Goal: Information Seeking & Learning: Find specific page/section

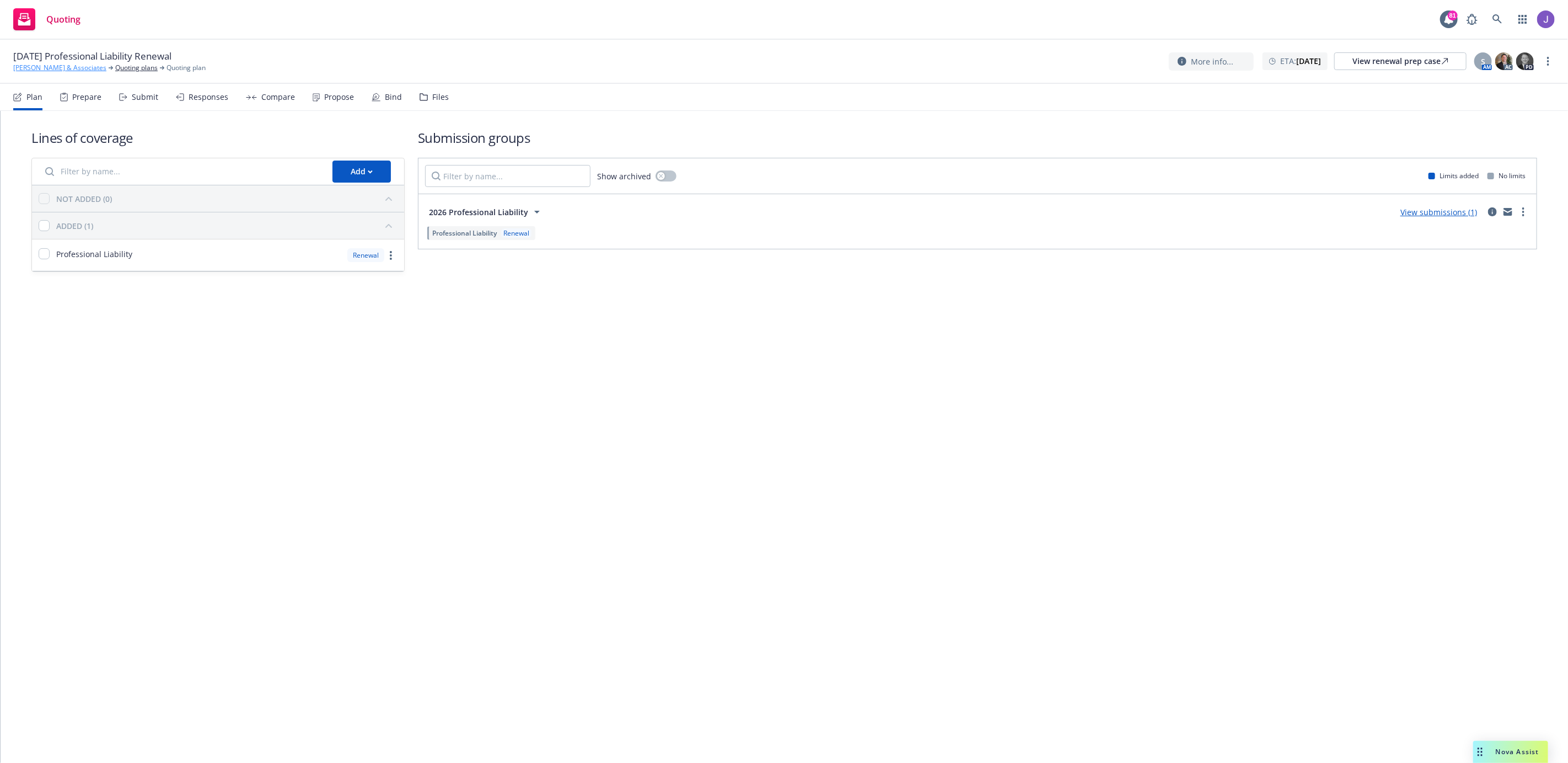
click at [61, 68] on link "[PERSON_NAME] & Associates" at bounding box center [60, 68] width 93 height 10
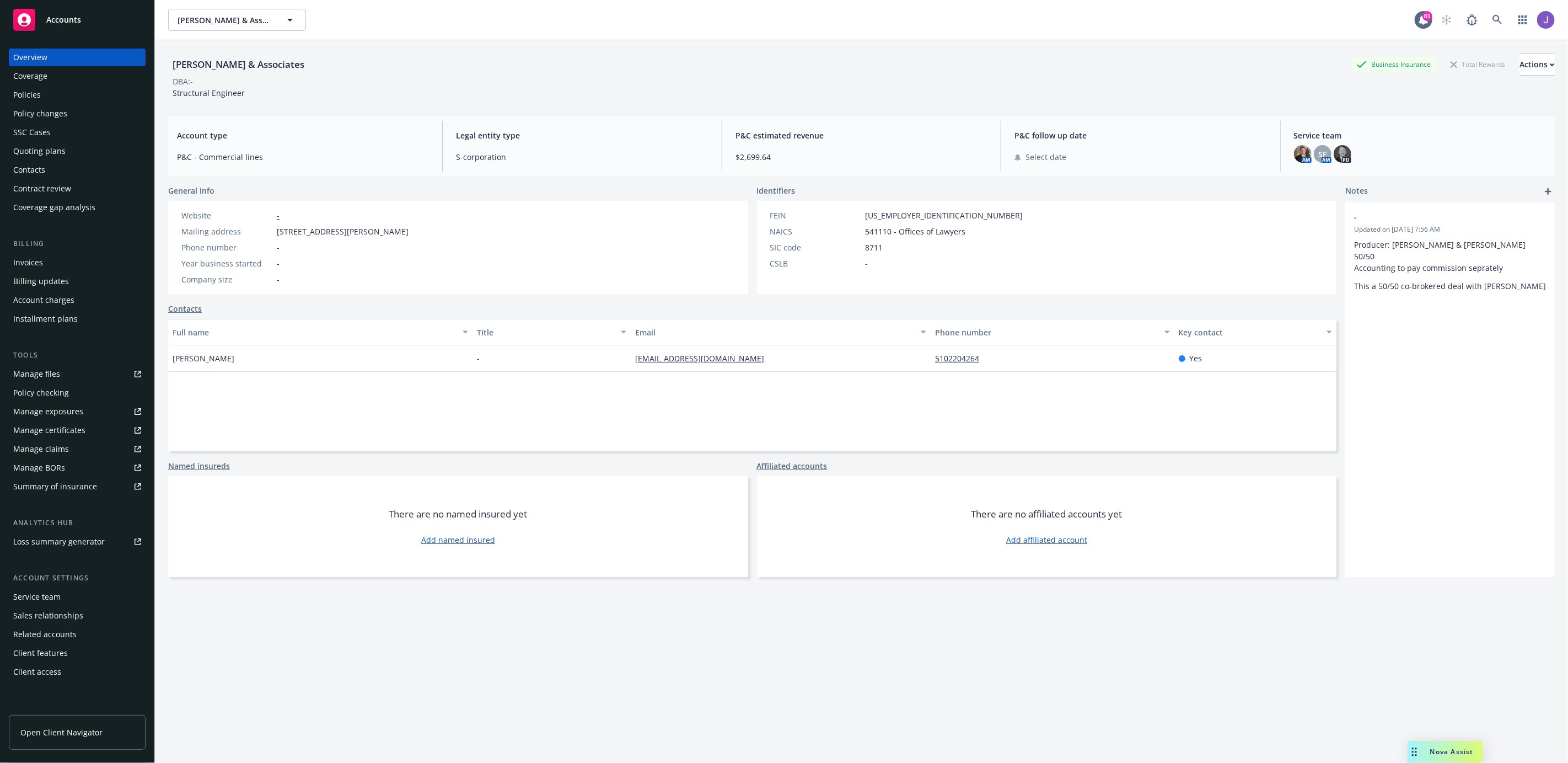
click at [67, 97] on div "Policies" at bounding box center [77, 94] width 128 height 18
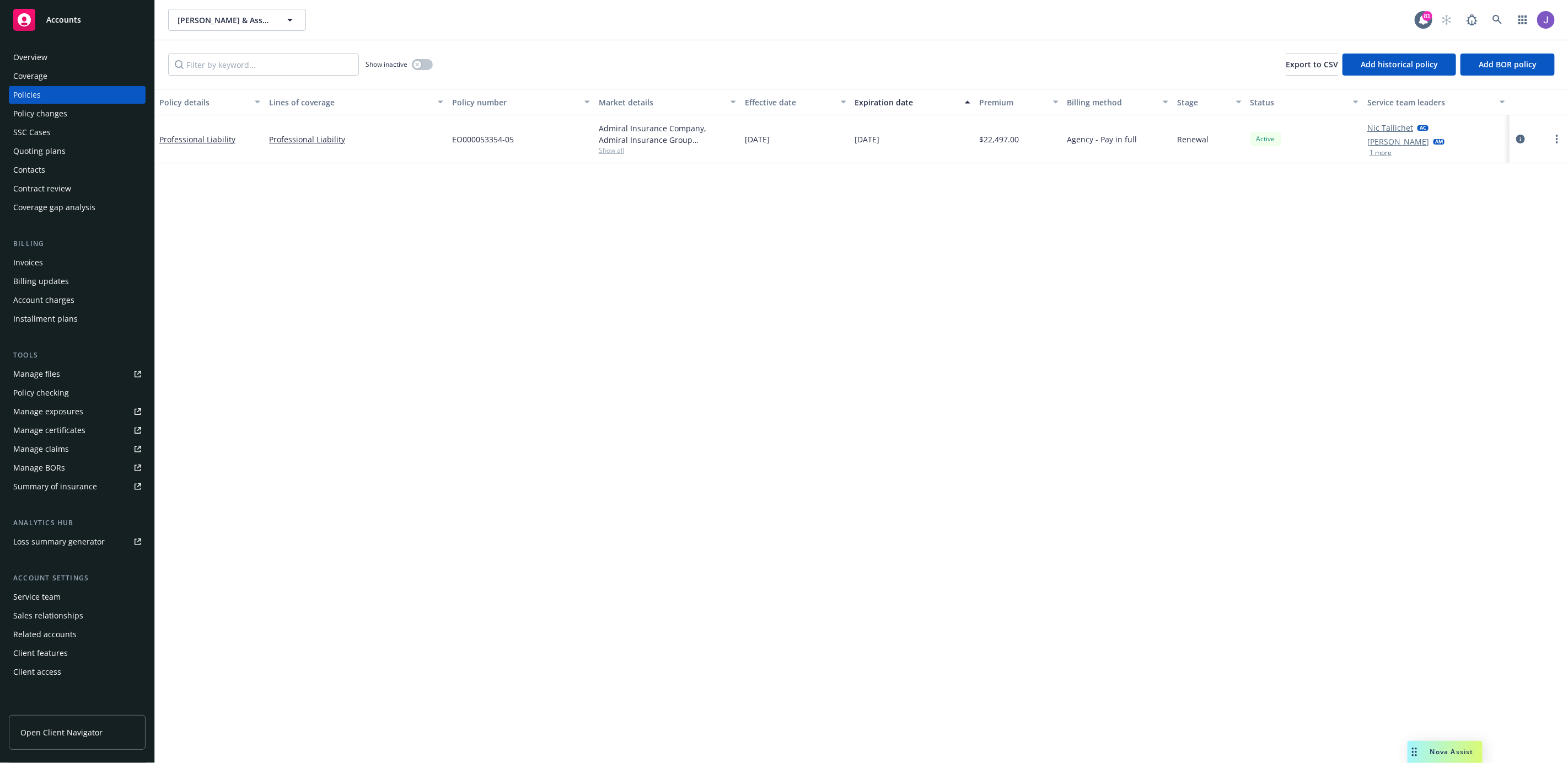
click at [1386, 149] on button "1 more" at bounding box center [1381, 152] width 22 height 7
click at [676, 568] on div "Policy details Lines of coverage Policy number Market details Effective date Ex…" at bounding box center [861, 426] width 1413 height 674
